Goal: Task Accomplishment & Management: Manage account settings

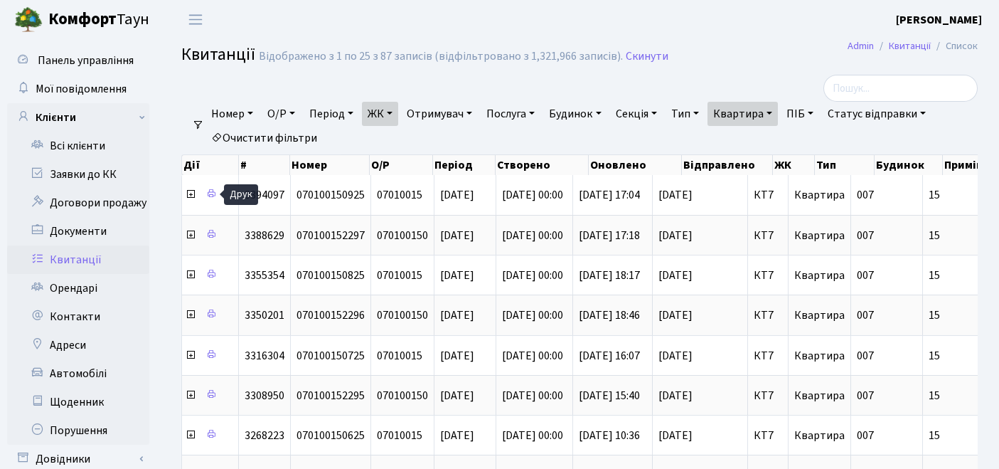
select select "25"
click at [255, 142] on link "Очистити фільтри" at bounding box center [263, 138] width 117 height 24
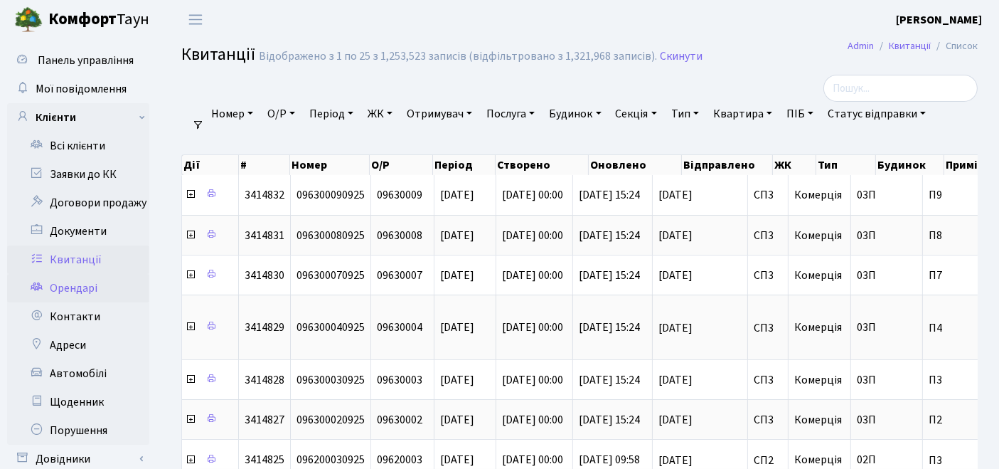
click at [73, 282] on link "Орендарі" at bounding box center [78, 288] width 142 height 28
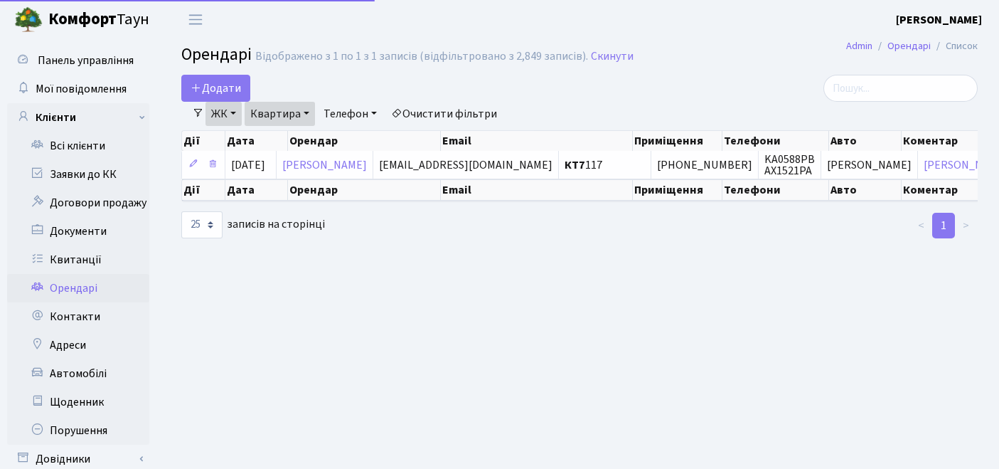
select select "25"
click at [452, 105] on link "Очистити фільтри" at bounding box center [443, 114] width 117 height 24
select select
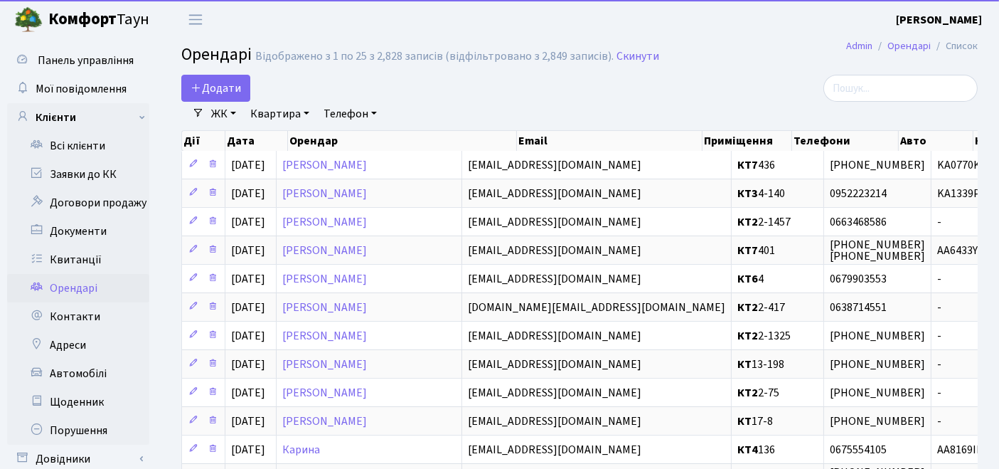
click at [215, 117] on link "ЖК" at bounding box center [223, 114] width 36 height 24
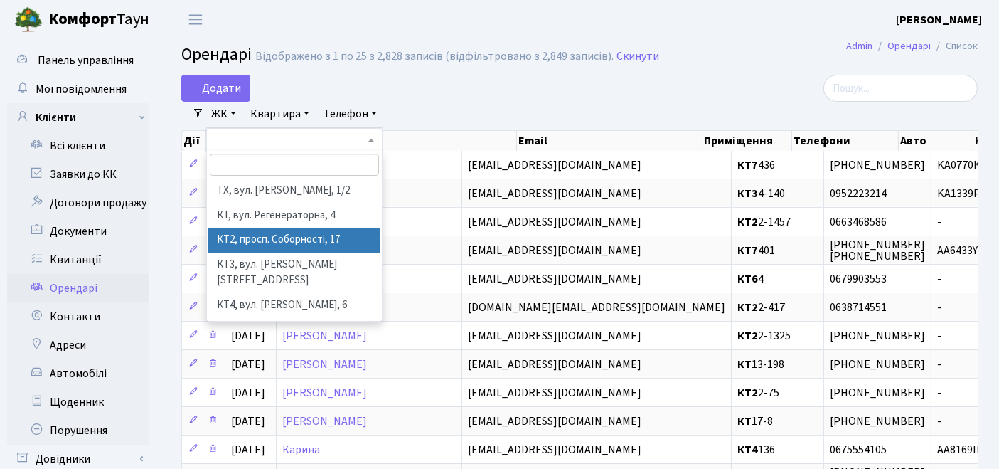
scroll to position [79, 0]
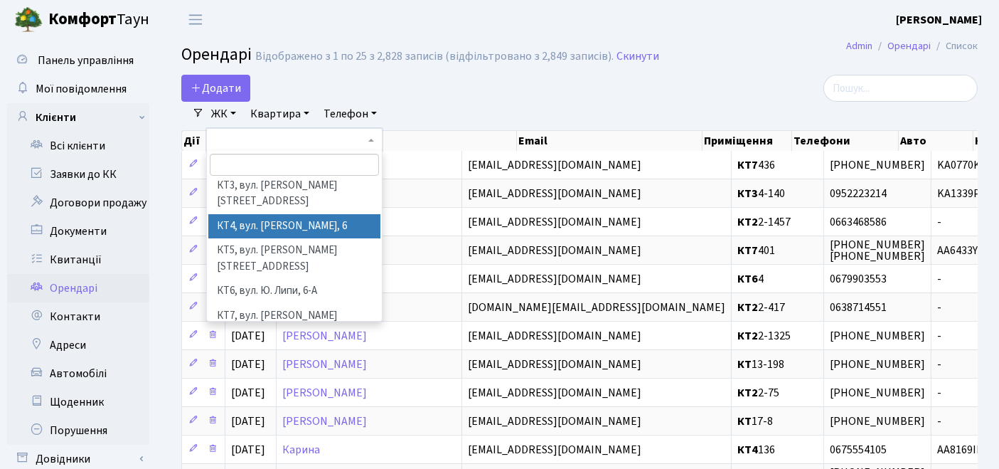
click at [235, 218] on li "КТ4, вул. [PERSON_NAME], 6" at bounding box center [294, 226] width 173 height 25
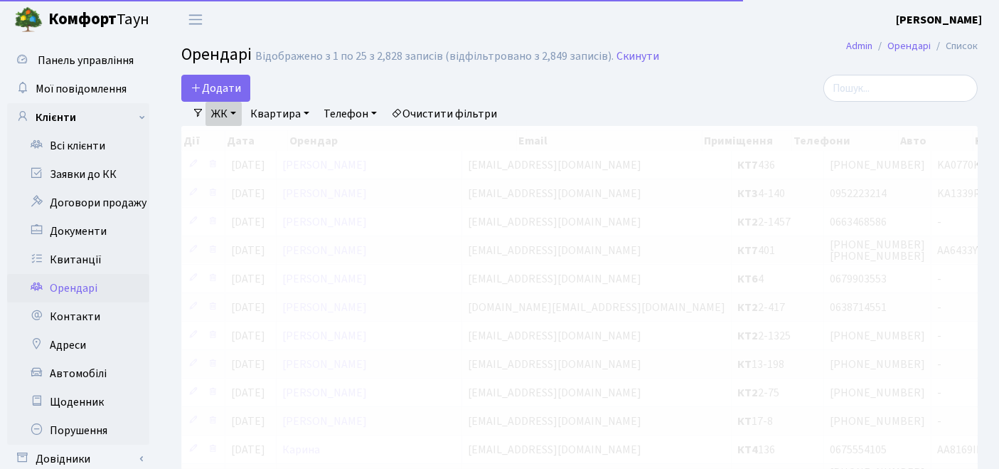
click at [274, 105] on link "Квартира" at bounding box center [280, 114] width 70 height 24
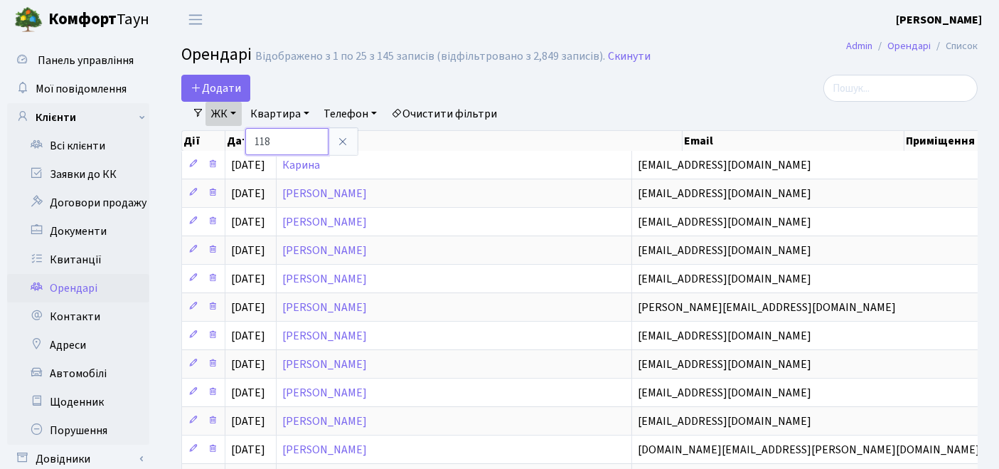
type input "118"
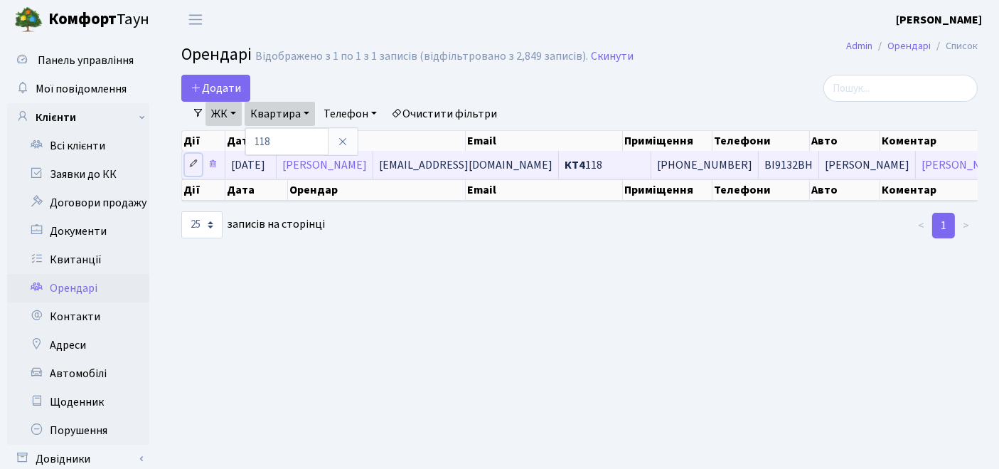
click at [187, 161] on link at bounding box center [193, 165] width 17 height 22
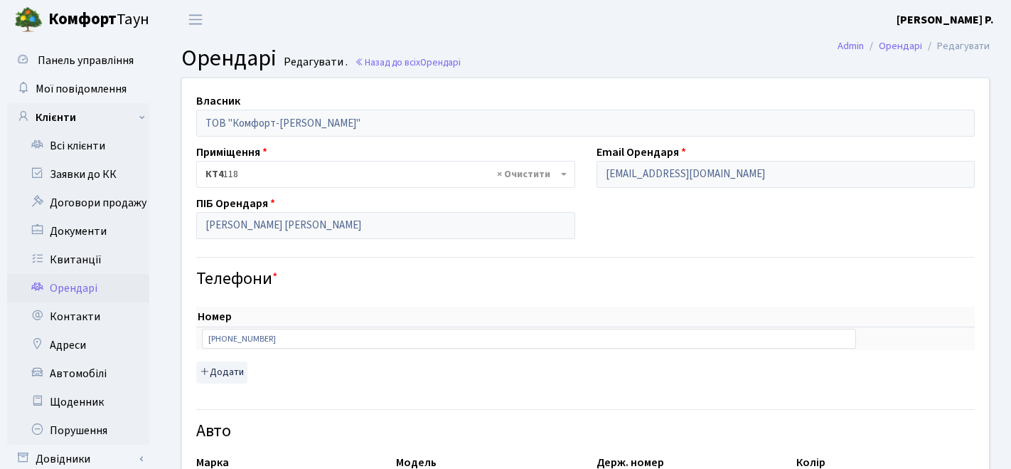
select select "325"
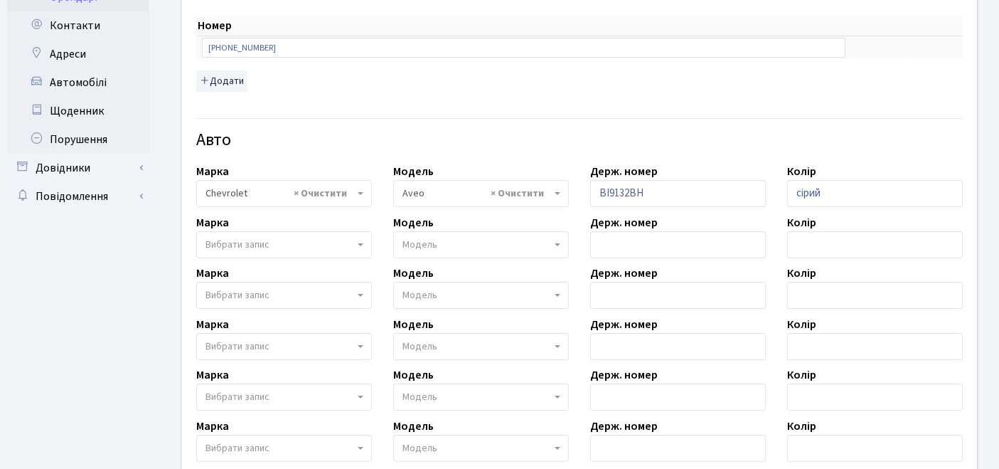
scroll to position [316, 0]
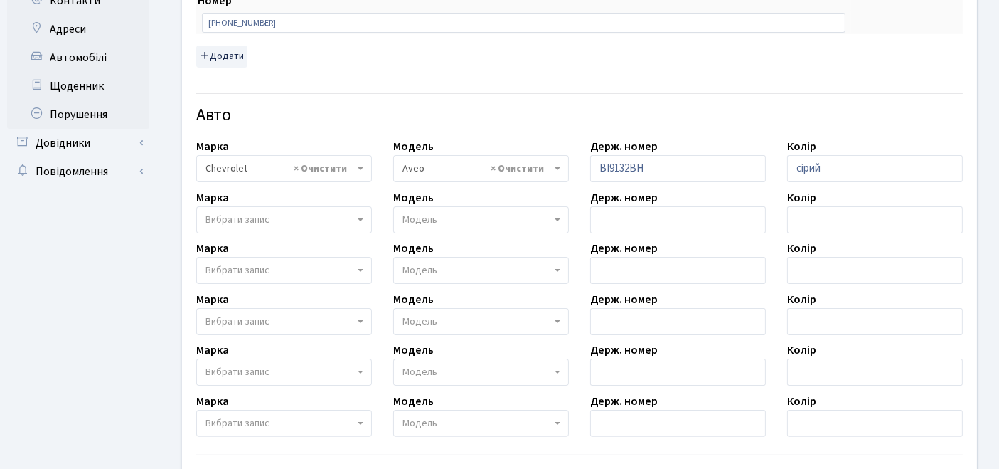
click at [245, 214] on span "Вибрати запис" at bounding box center [237, 220] width 64 height 14
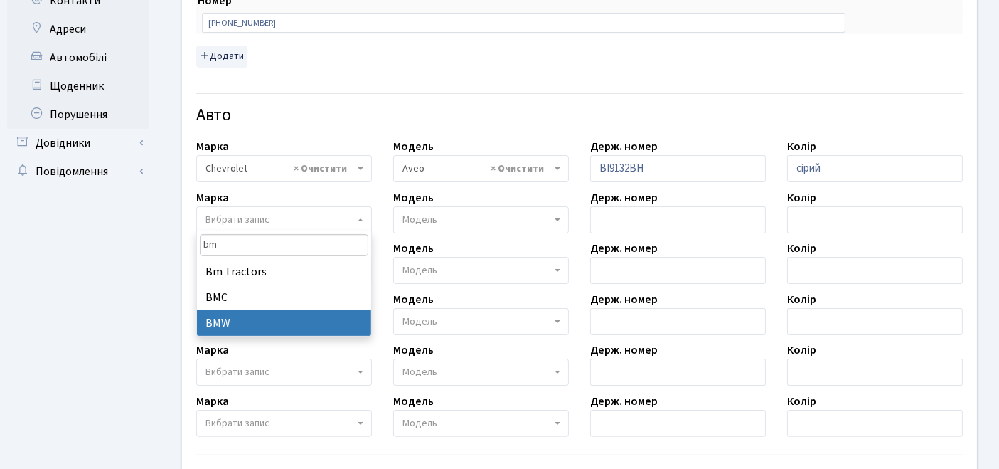
type input "bm"
select select "19"
select select
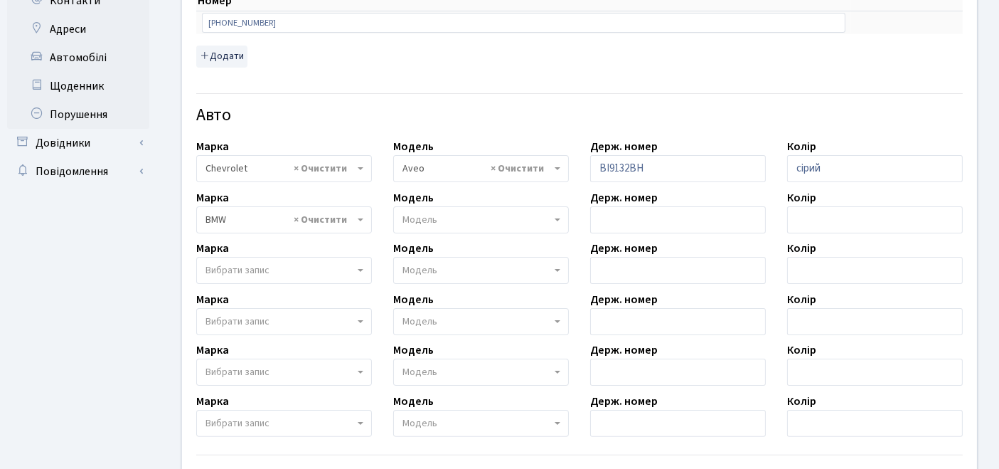
click at [494, 220] on span "Модель" at bounding box center [476, 220] width 149 height 14
type input "3"
click at [660, 216] on input "text" at bounding box center [678, 219] width 176 height 27
paste input "КА5720РО"
type input "КА5720РО"
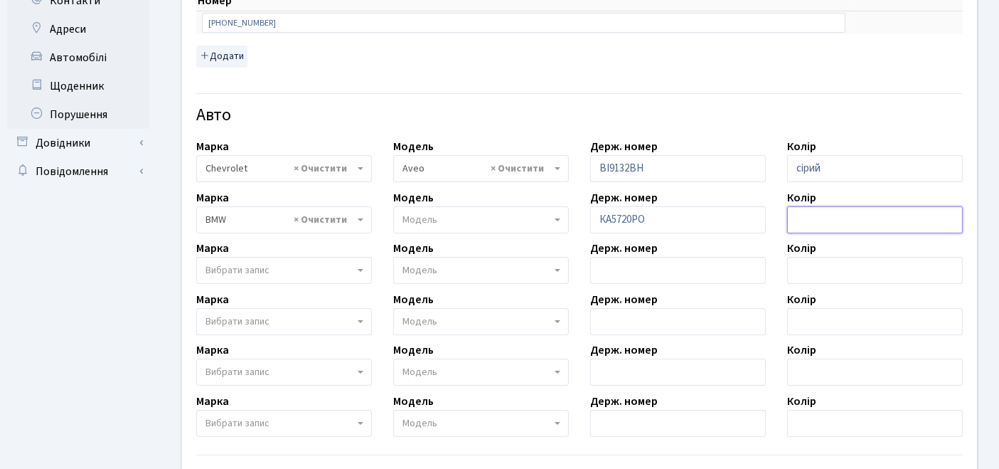
click at [845, 218] on input "text" at bounding box center [875, 219] width 176 height 27
type input "чорний"
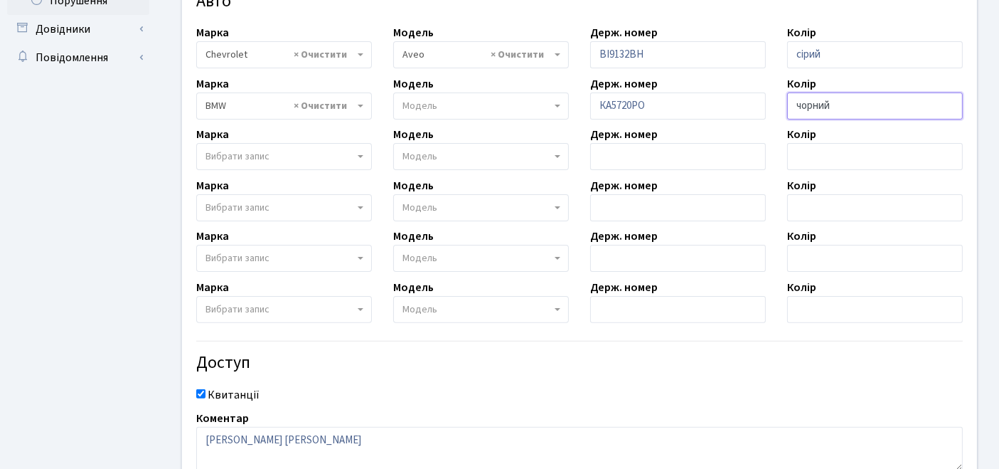
scroll to position [538, 0]
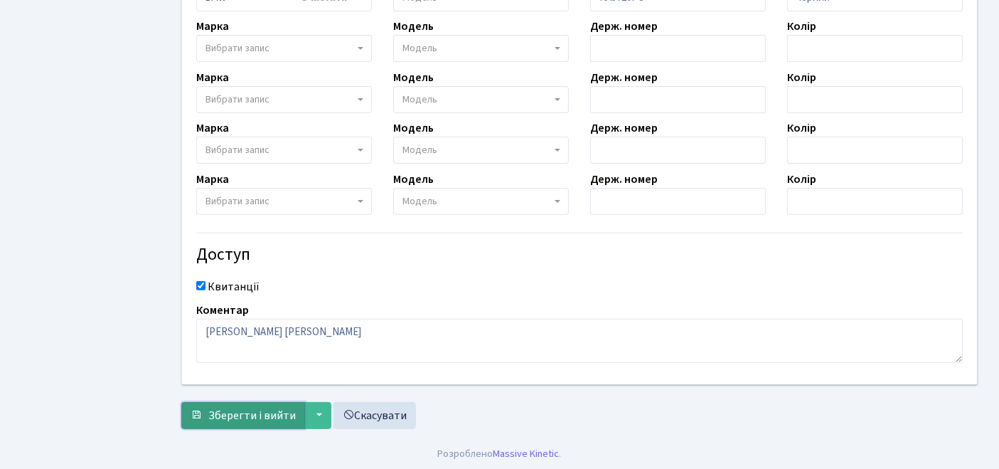
click at [252, 417] on span "Зберегти і вийти" at bounding box center [251, 415] width 87 height 16
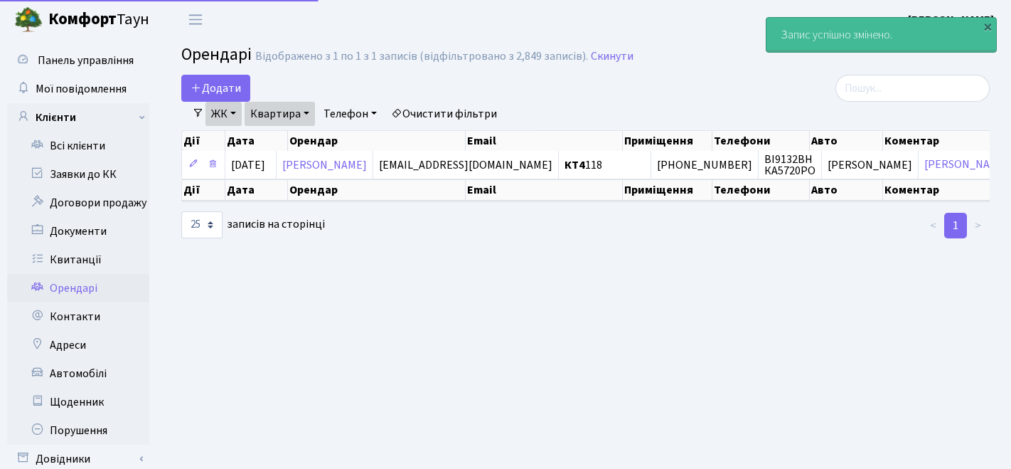
select select "25"
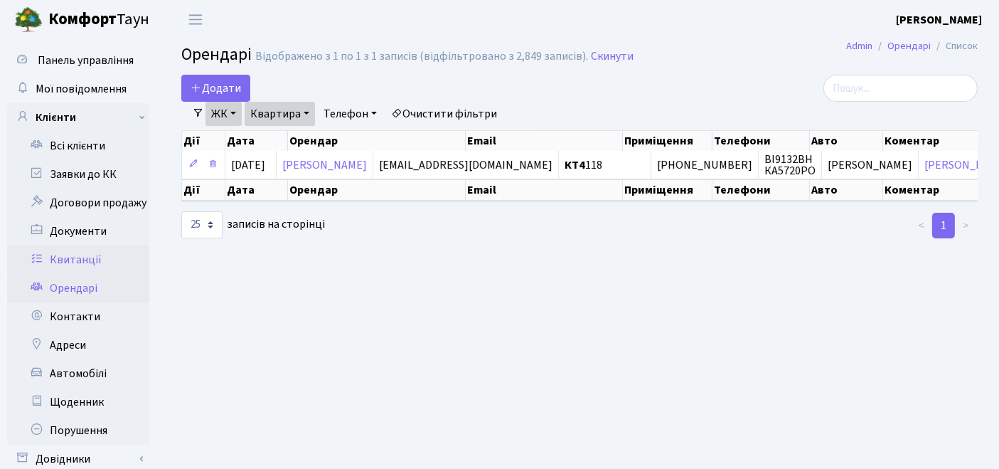
click at [91, 259] on link "Квитанції" at bounding box center [78, 259] width 142 height 28
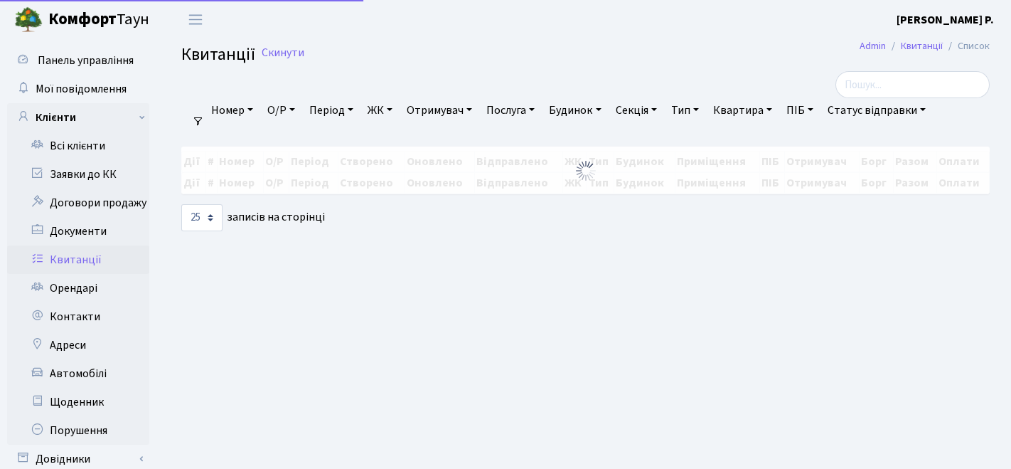
select select "25"
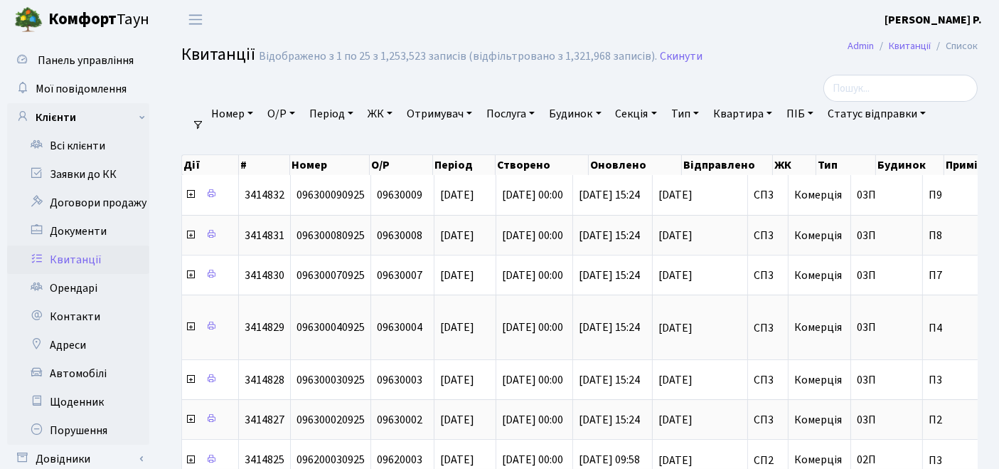
click at [384, 116] on link "ЖК" at bounding box center [380, 114] width 36 height 24
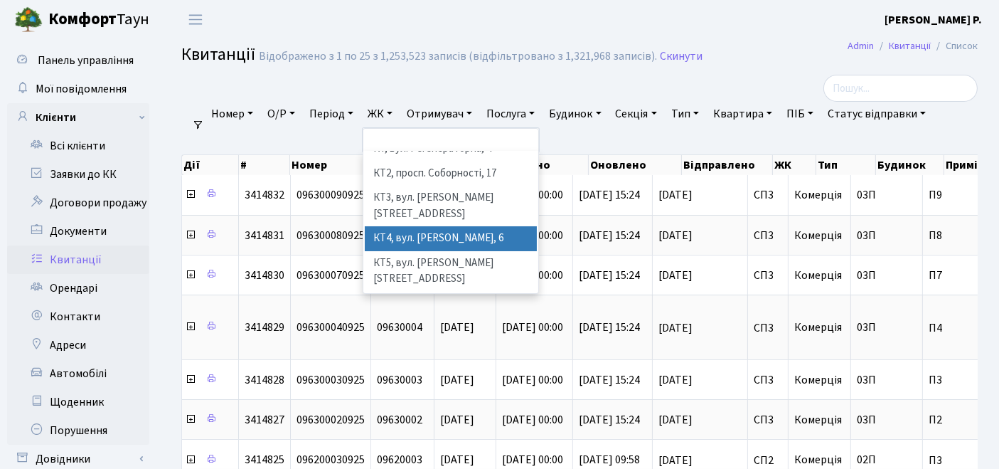
scroll to position [79, 0]
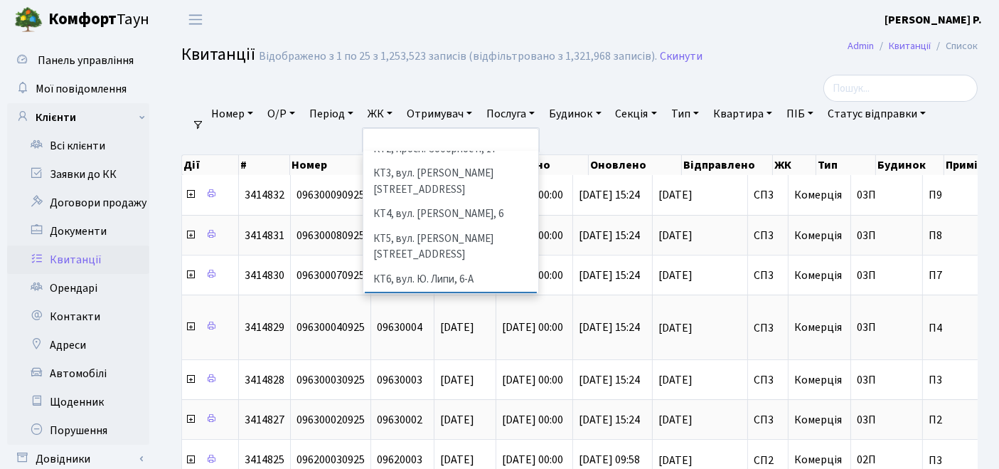
click at [416, 292] on li "КТ7, вул. [PERSON_NAME][STREET_ADDRESS]" at bounding box center [451, 312] width 173 height 41
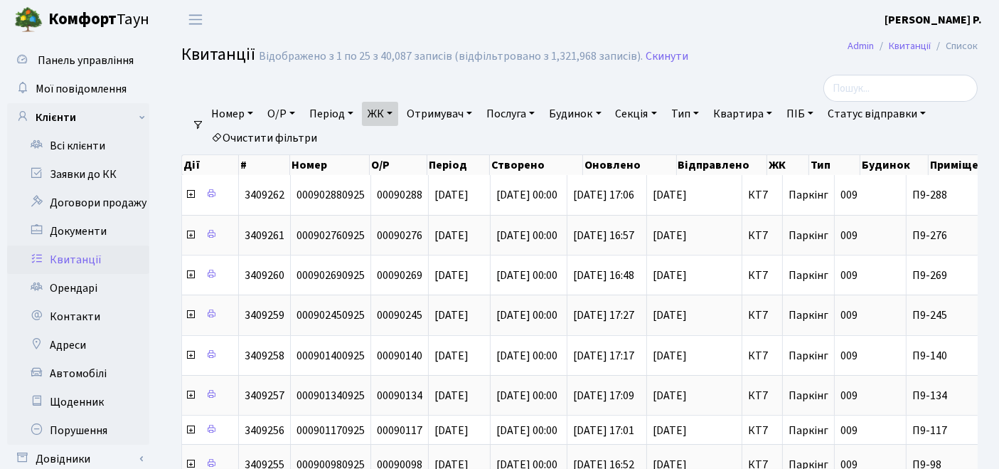
click at [757, 113] on link "Квартира" at bounding box center [742, 114] width 70 height 24
type input "118"
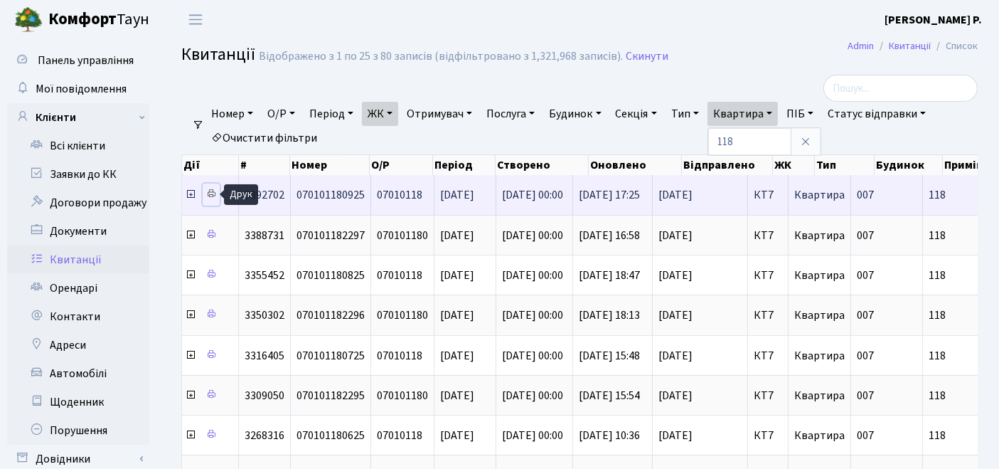
click at [211, 196] on icon at bounding box center [211, 193] width 10 height 10
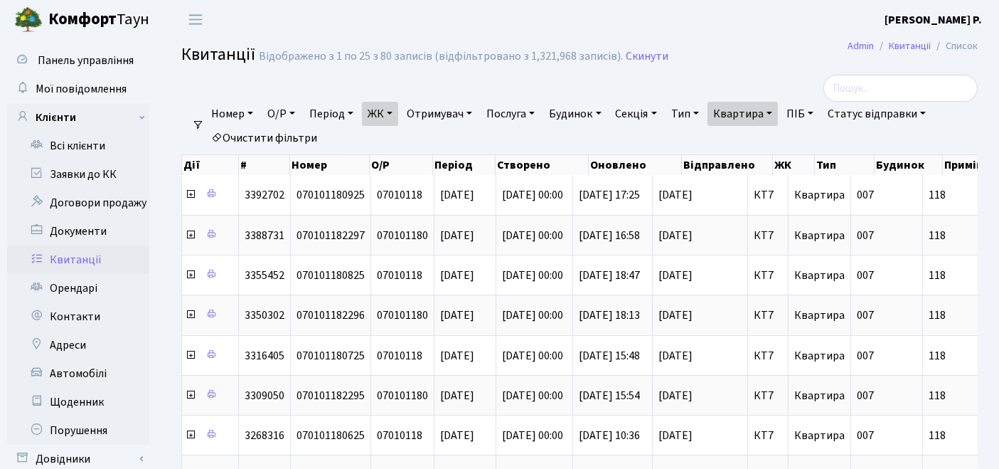
click at [387, 117] on link "ЖК" at bounding box center [380, 114] width 36 height 24
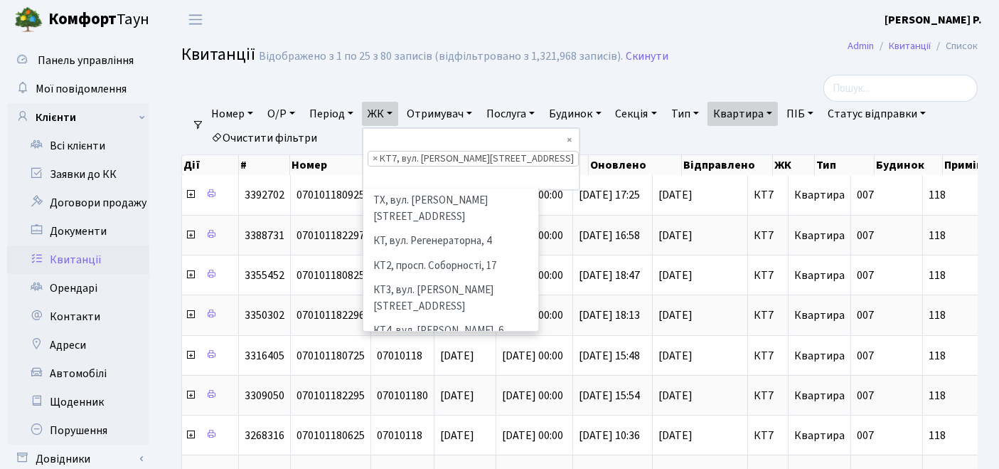
scroll to position [146, 0]
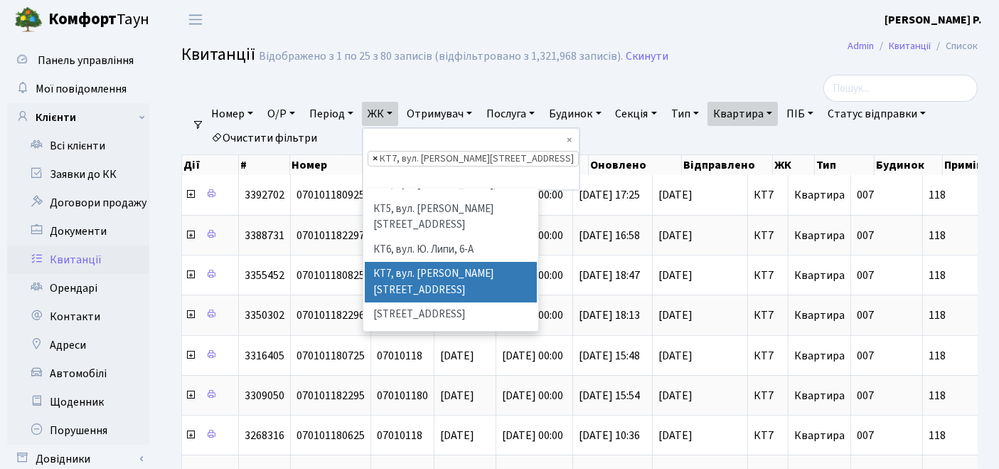
click at [378, 151] on span "×" at bounding box center [375, 158] width 5 height 14
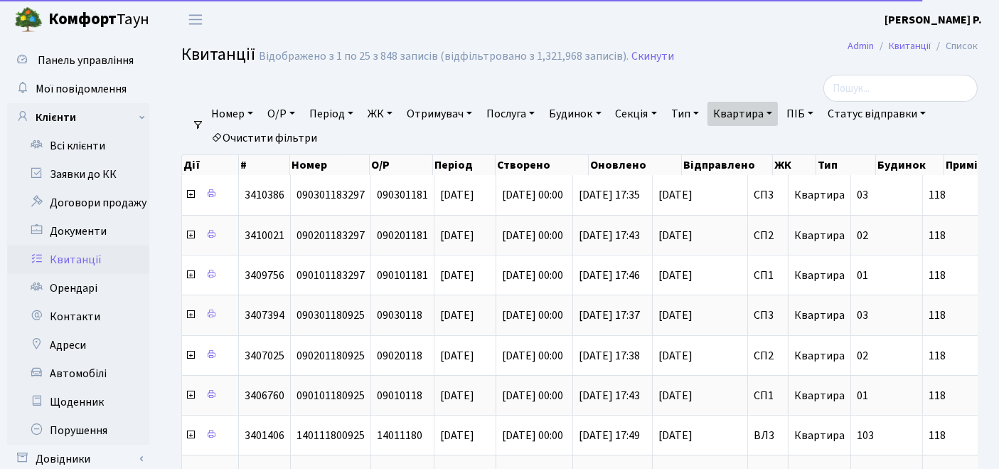
click at [385, 112] on link "ЖК" at bounding box center [380, 114] width 36 height 24
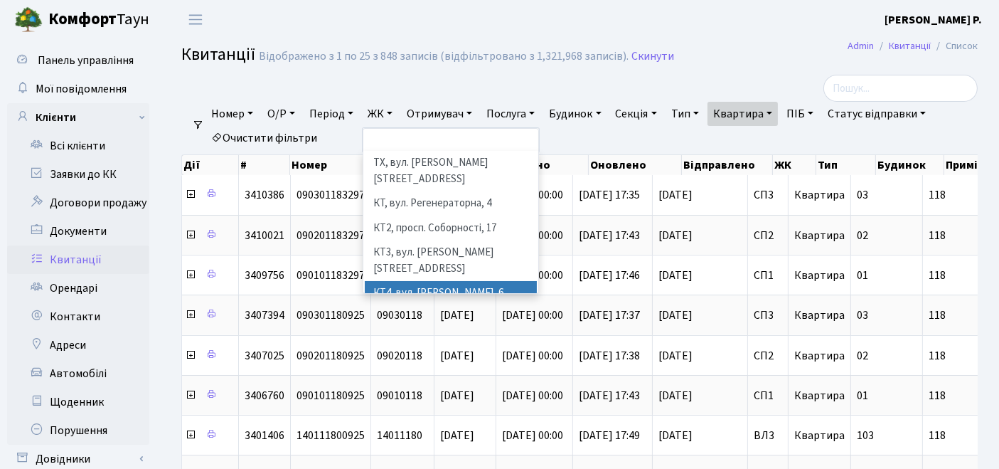
click at [414, 281] on li "КТ4, вул. [PERSON_NAME], 6" at bounding box center [451, 293] width 173 height 25
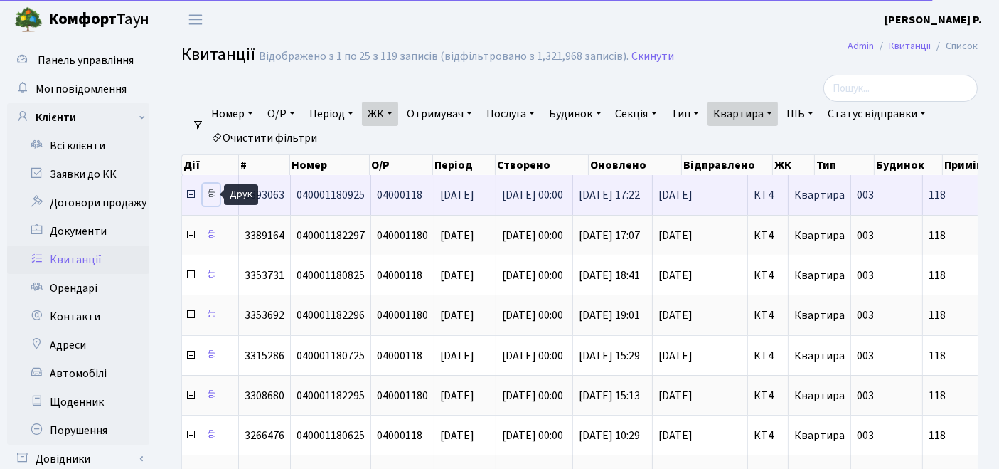
click at [211, 196] on icon at bounding box center [211, 193] width 10 height 10
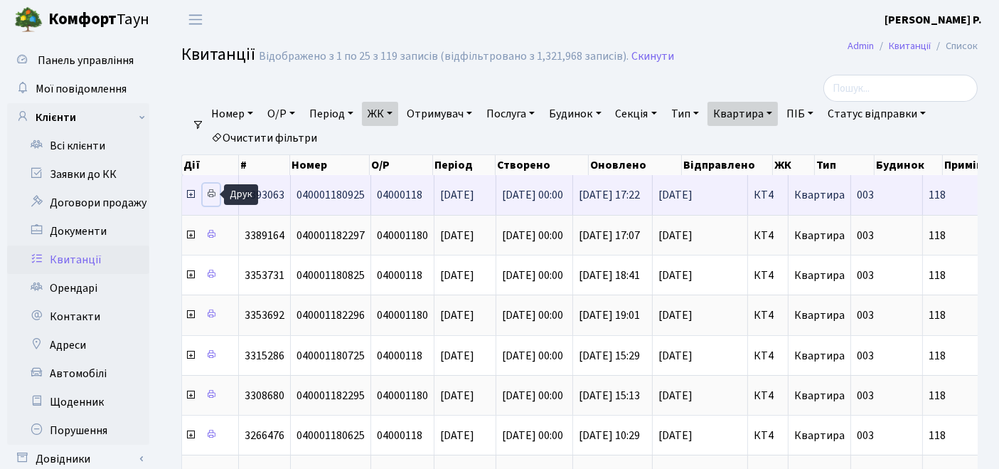
click at [210, 195] on icon at bounding box center [211, 193] width 10 height 10
